Goal: Transaction & Acquisition: Purchase product/service

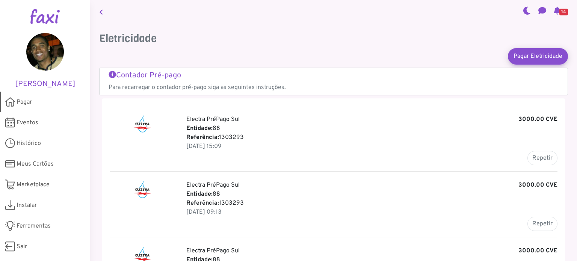
click at [35, 105] on link "Pagar" at bounding box center [45, 102] width 90 height 21
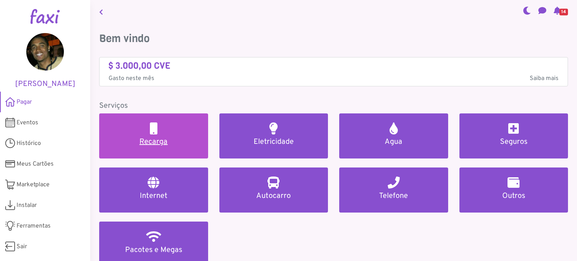
click at [145, 132] on link "Recarga" at bounding box center [153, 136] width 109 height 45
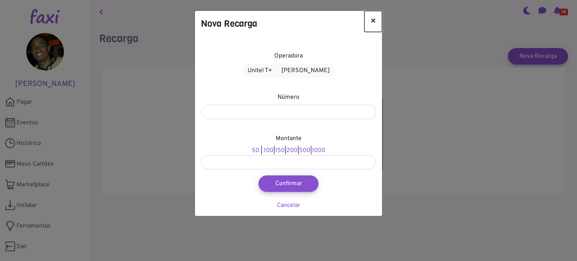
click at [373, 21] on button "×" at bounding box center [374, 21] width 18 height 21
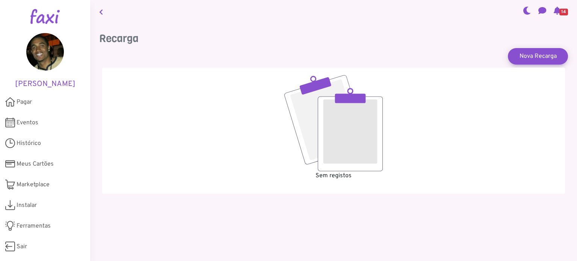
click at [102, 18] on link at bounding box center [101, 11] width 10 height 17
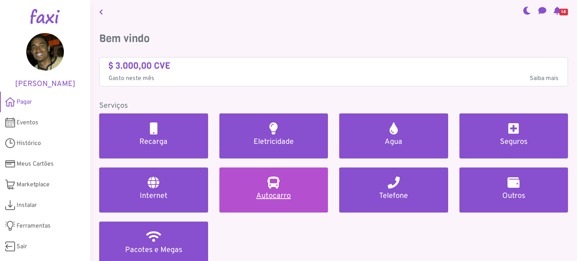
click at [294, 183] on link "Autocarro" at bounding box center [274, 190] width 109 height 45
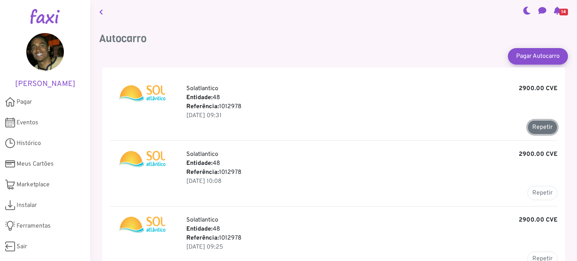
click at [543, 127] on button "Repetir" at bounding box center [543, 127] width 30 height 14
type input "*******"
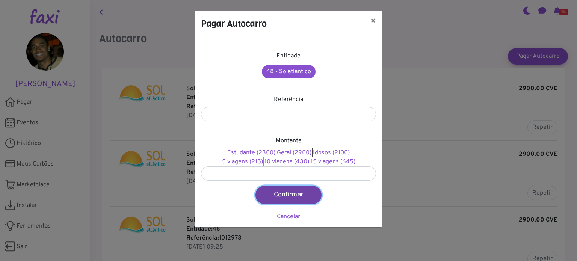
click at [284, 195] on button "Confirmar" at bounding box center [289, 195] width 66 height 18
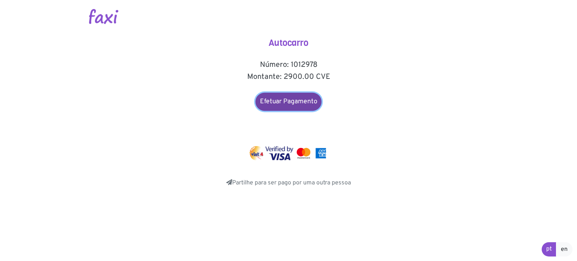
click at [295, 102] on link "Efetuar Pagamento" at bounding box center [289, 102] width 66 height 18
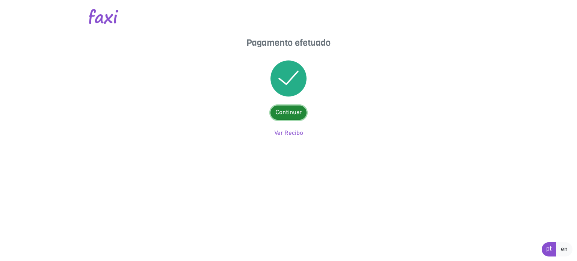
click at [292, 113] on link "Continuar" at bounding box center [289, 113] width 36 height 14
